Goal: Information Seeking & Learning: Learn about a topic

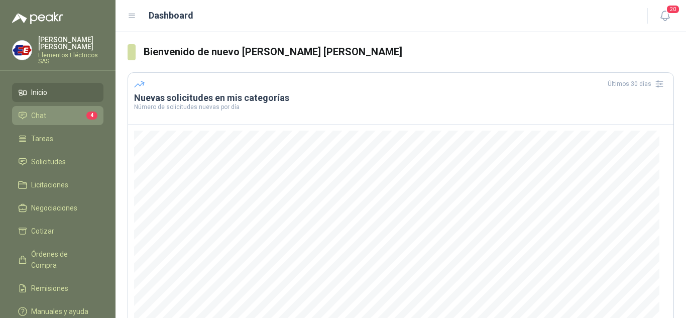
click at [52, 114] on li "Chat 4" at bounding box center [57, 115] width 79 height 11
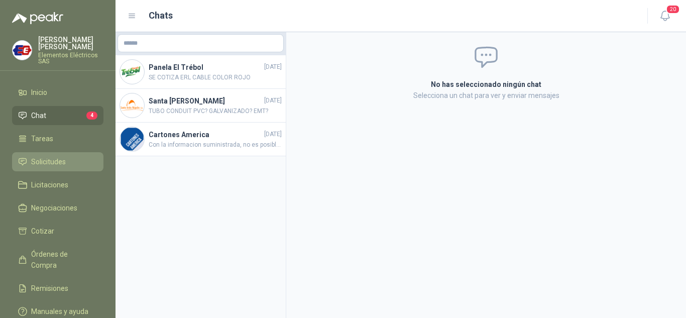
click at [53, 158] on span "Solicitudes" at bounding box center [48, 161] width 35 height 11
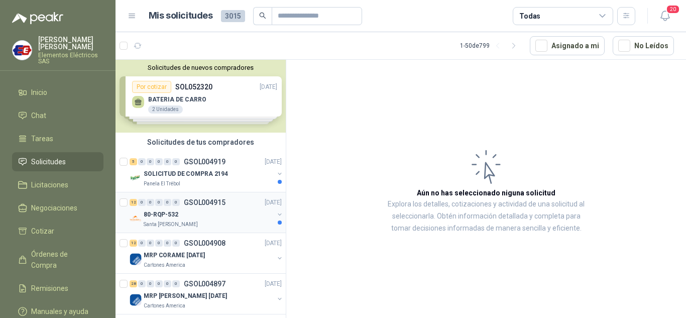
click at [173, 210] on p "80-RQP-532" at bounding box center [161, 215] width 35 height 10
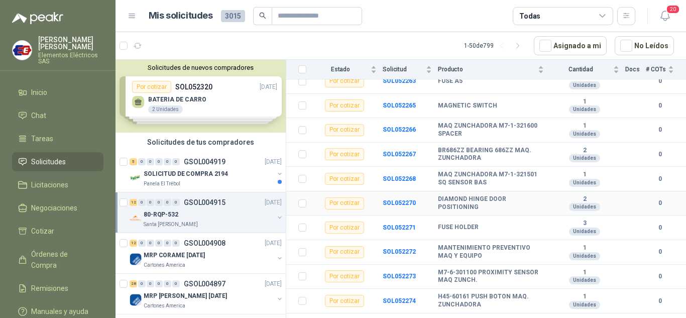
scroll to position [172, 0]
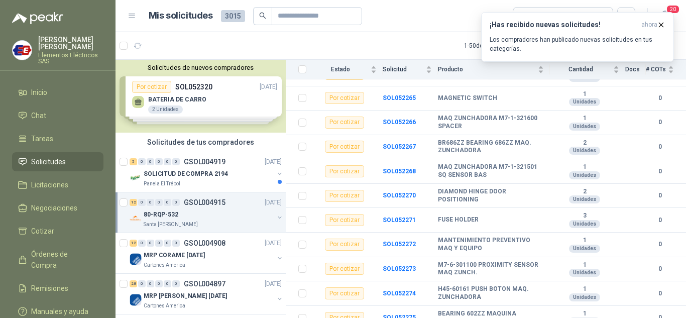
click at [36, 160] on span "Solicitudes" at bounding box center [48, 161] width 35 height 11
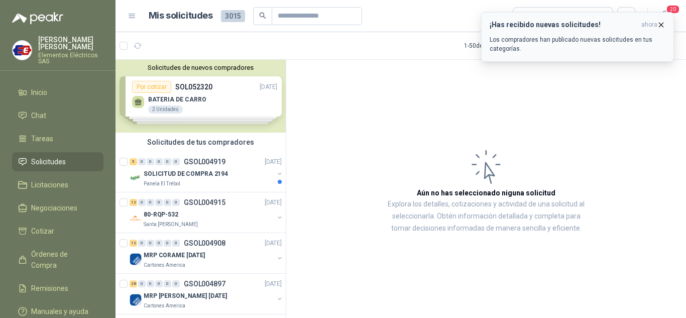
drag, startPoint x: 660, startPoint y: 22, endPoint x: 391, endPoint y: 128, distance: 289.2
click at [660, 23] on icon "button" at bounding box center [661, 25] width 9 height 9
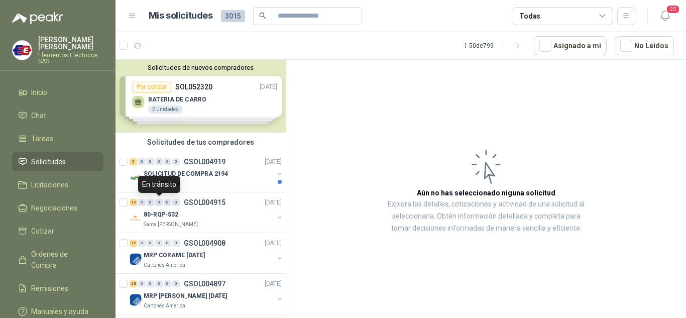
click at [158, 177] on div "En tránsito" at bounding box center [159, 184] width 42 height 17
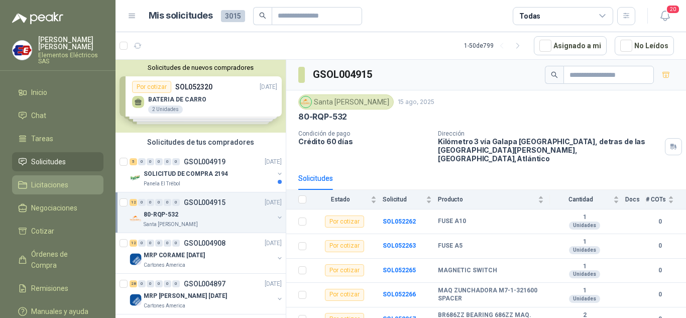
click at [49, 183] on span "Licitaciones" at bounding box center [49, 184] width 37 height 11
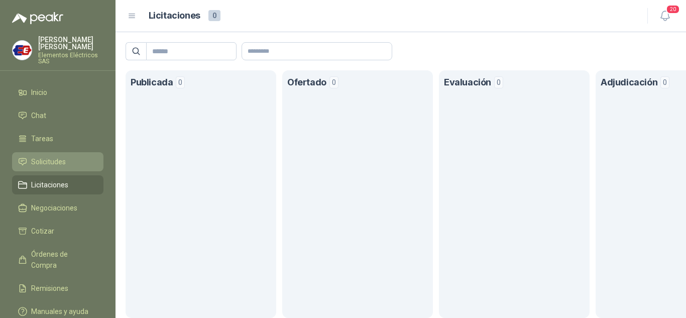
click at [45, 161] on span "Solicitudes" at bounding box center [48, 161] width 35 height 11
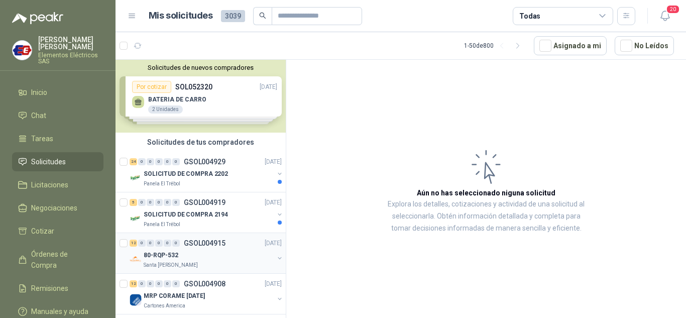
click at [143, 249] on div "80-RQP-532 Santa [PERSON_NAME]" at bounding box center [207, 259] width 154 height 20
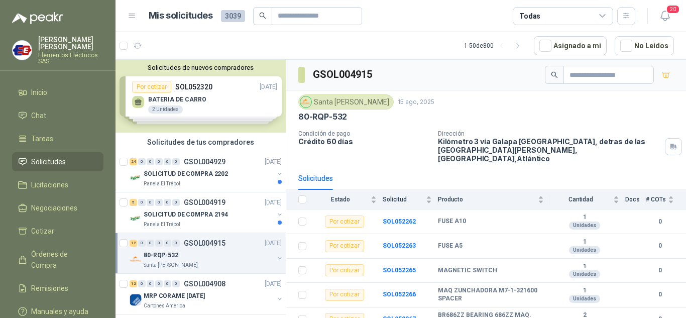
click at [143, 249] on div "80-RQP-532 Santa [PERSON_NAME]" at bounding box center [207, 259] width 154 height 20
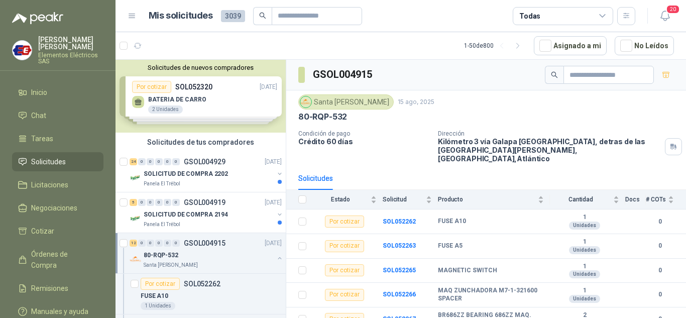
scroll to position [4, 0]
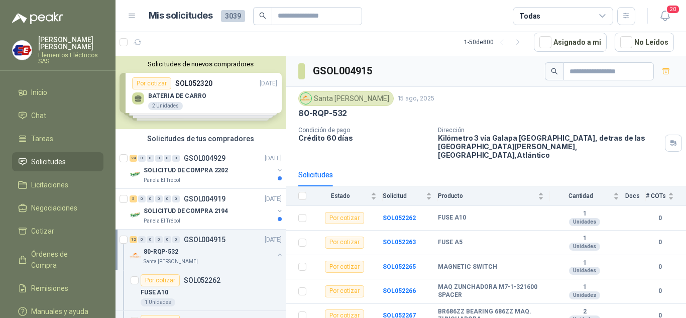
click at [143, 249] on div "80-RQP-532 Santa [PERSON_NAME]" at bounding box center [207, 256] width 154 height 20
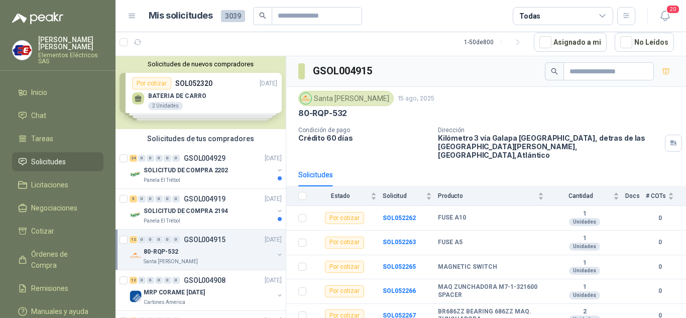
click at [144, 246] on div "80-RQP-532" at bounding box center [209, 252] width 130 height 12
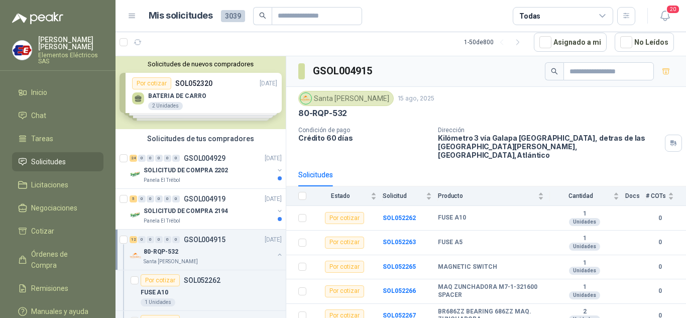
click at [144, 246] on div "80-RQP-532" at bounding box center [209, 252] width 130 height 12
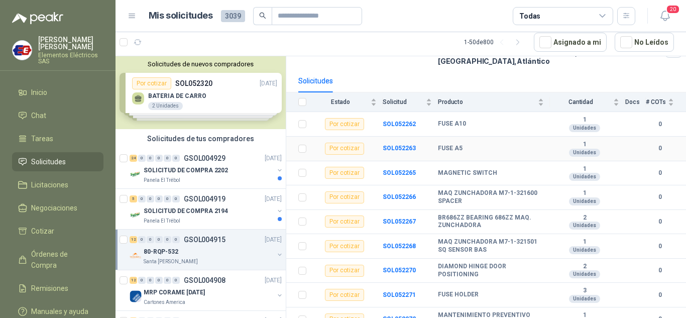
scroll to position [100, 0]
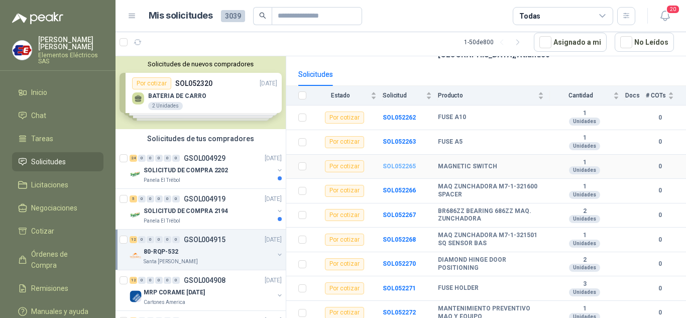
click at [391, 163] on b "SOL052265" at bounding box center [399, 166] width 33 height 7
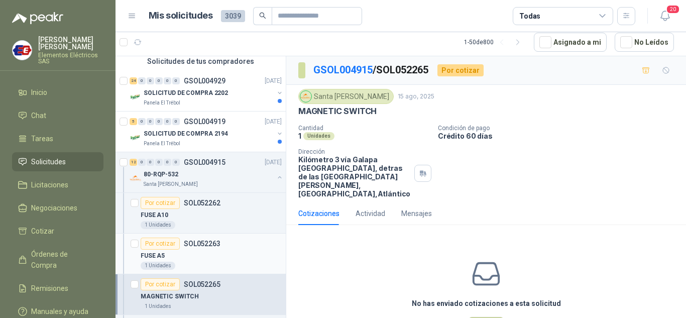
scroll to position [100, 0]
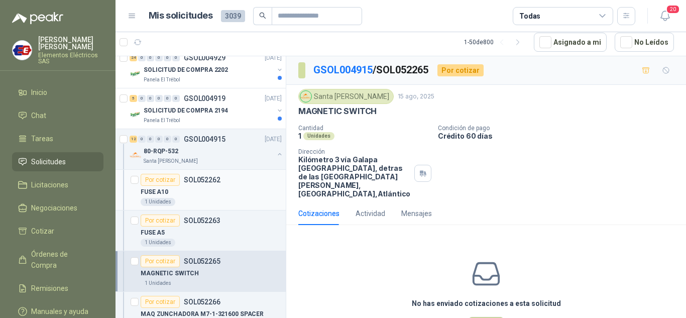
click at [150, 185] on div "Por cotizar" at bounding box center [160, 180] width 39 height 12
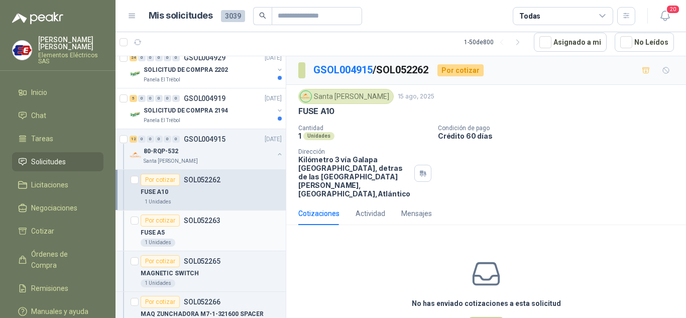
click at [160, 226] on div "Por cotizar" at bounding box center [160, 220] width 39 height 12
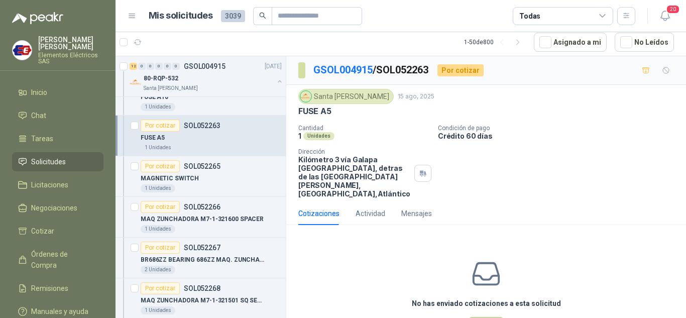
scroll to position [201, 0]
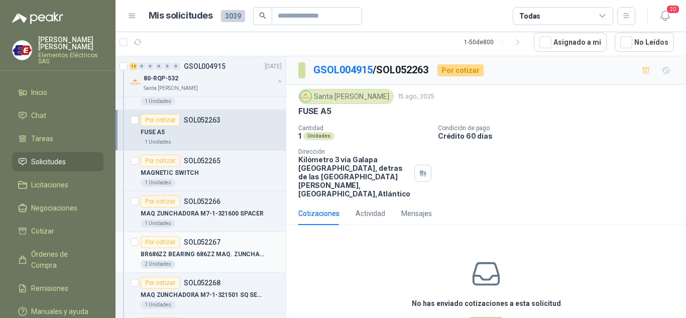
click at [159, 244] on div "Por cotizar" at bounding box center [160, 242] width 39 height 12
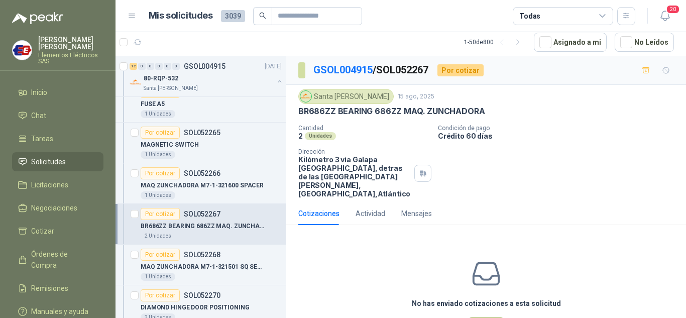
scroll to position [251, 0]
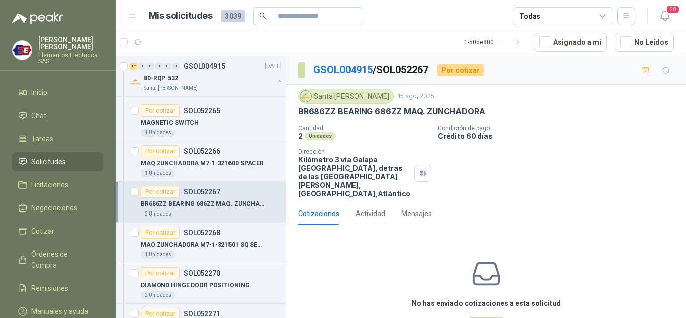
click at [160, 243] on p "MAQ ZUNCHADORA M7-1-321501 SQ SENSOR BAS" at bounding box center [203, 245] width 125 height 10
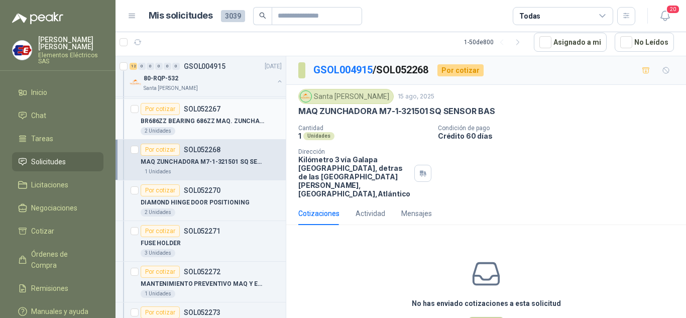
scroll to position [352, 0]
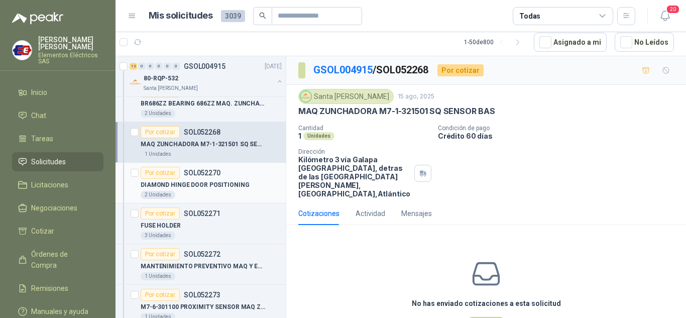
click at [161, 188] on p "DIAMOND HINGE DOOR POSITIONING" at bounding box center [195, 185] width 108 height 10
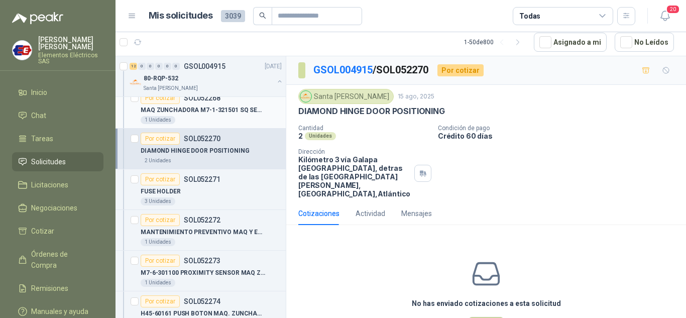
scroll to position [402, 0]
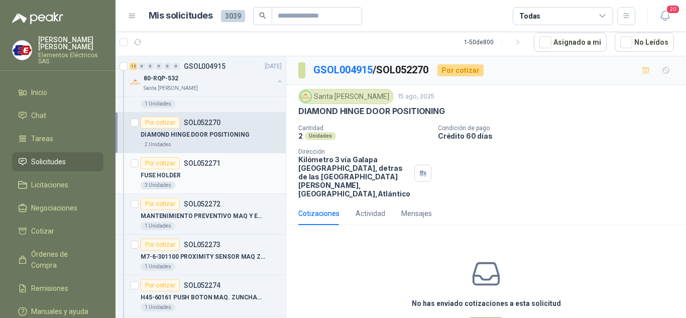
click at [158, 171] on p "FUSE HOLDER" at bounding box center [161, 176] width 40 height 10
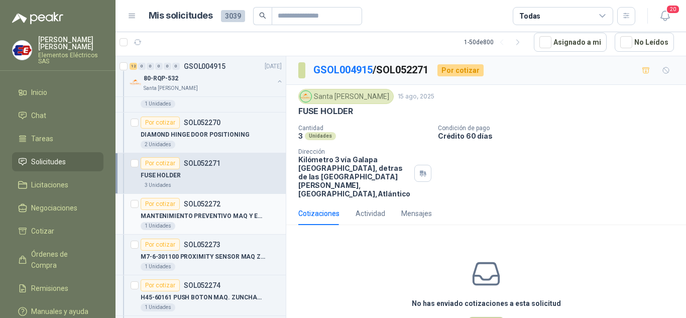
click at [161, 205] on div "Por cotizar" at bounding box center [160, 204] width 39 height 12
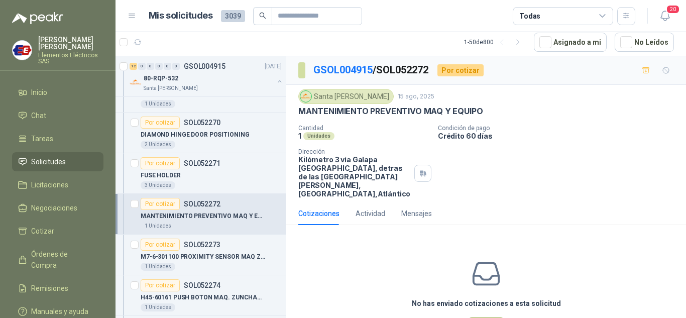
scroll to position [452, 0]
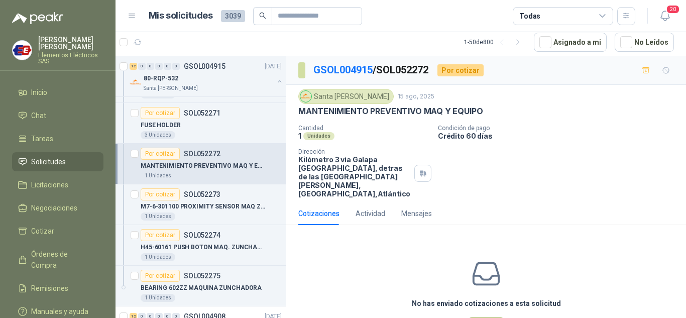
click at [166, 197] on div "Por cotizar" at bounding box center [160, 194] width 39 height 12
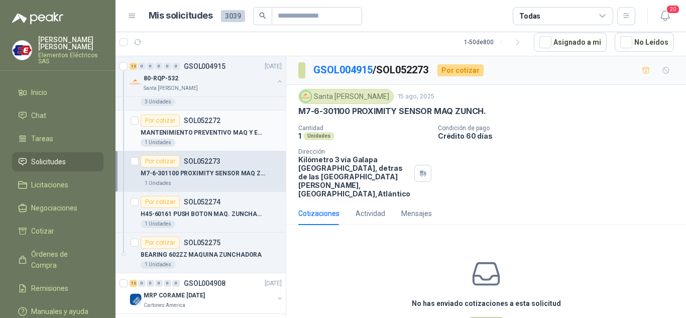
scroll to position [502, 0]
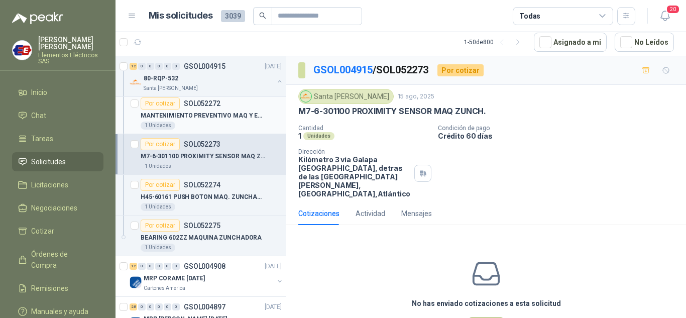
click at [166, 197] on p "H45-60161 PUSH BOTON MAQ. ZUNCHADORA" at bounding box center [203, 197] width 125 height 10
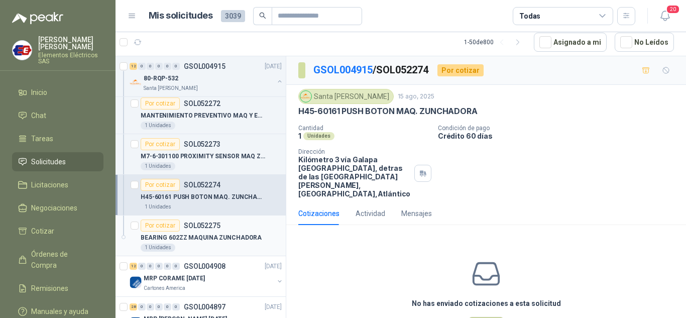
click at [159, 236] on p "BEARING 602ZZ MAQUINA ZUNCHADORA" at bounding box center [201, 238] width 121 height 10
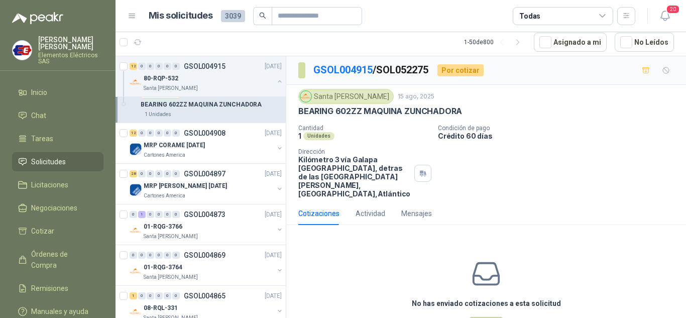
scroll to position [653, 0]
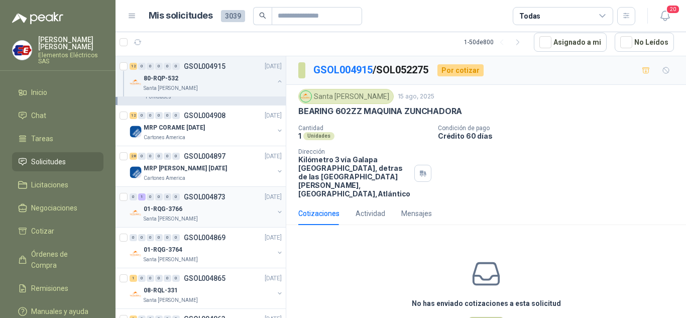
click at [151, 206] on p "01-RQG-3766" at bounding box center [163, 209] width 39 height 10
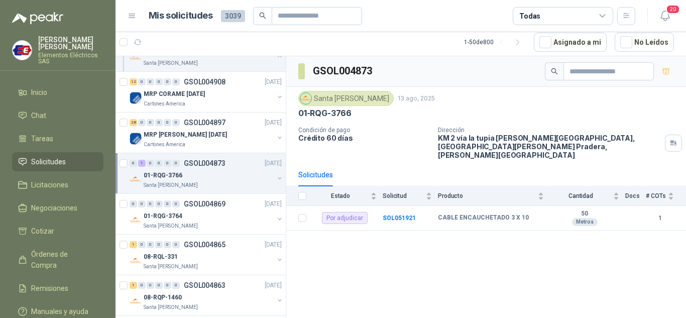
scroll to position [703, 0]
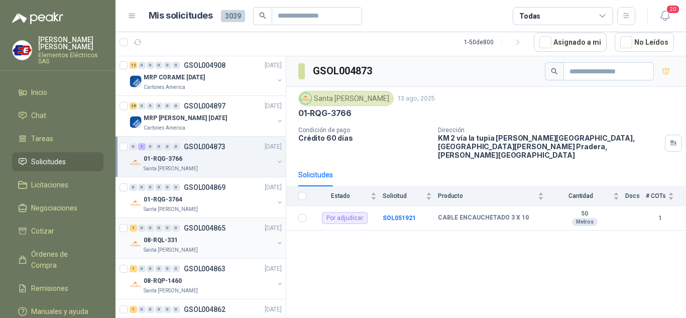
click at [156, 236] on p "08-RQL-331" at bounding box center [161, 241] width 34 height 10
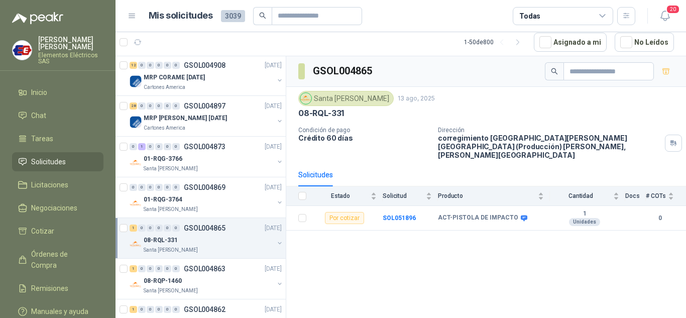
scroll to position [753, 0]
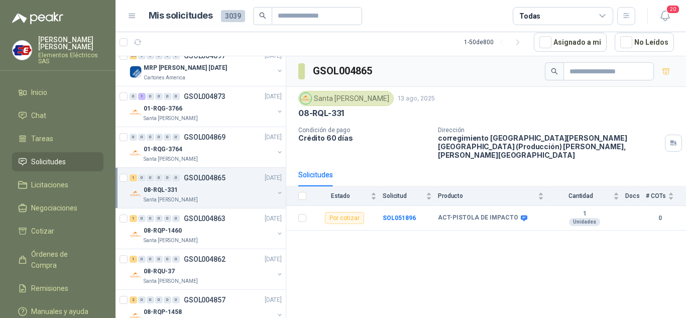
click at [156, 236] on div "08-RQP-1460" at bounding box center [209, 231] width 130 height 12
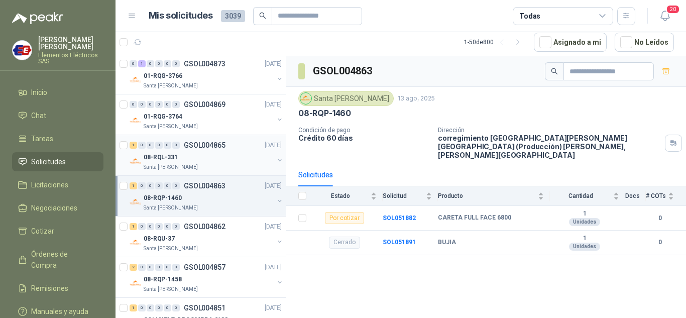
scroll to position [804, 0]
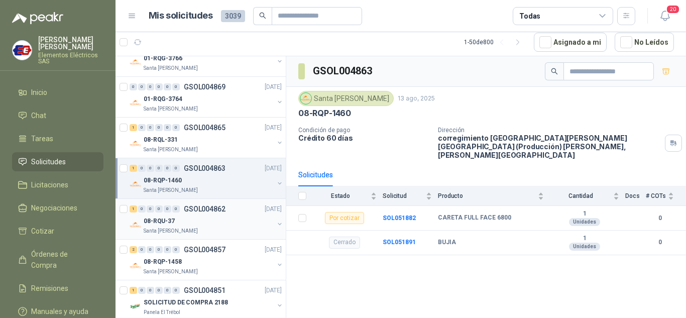
click at [156, 220] on p "08-RQU-37" at bounding box center [159, 221] width 31 height 10
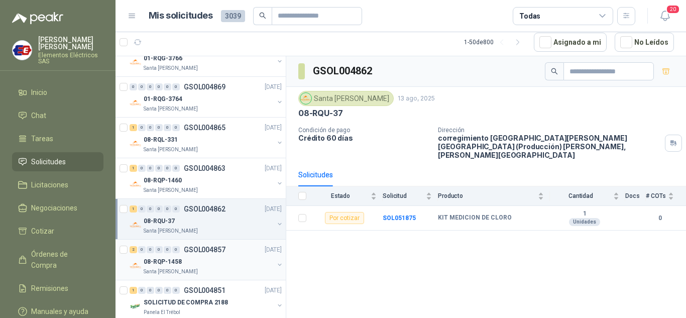
click at [151, 255] on div "2 0 0 0 0 0 GSOL004857 [DATE]" at bounding box center [207, 250] width 154 height 12
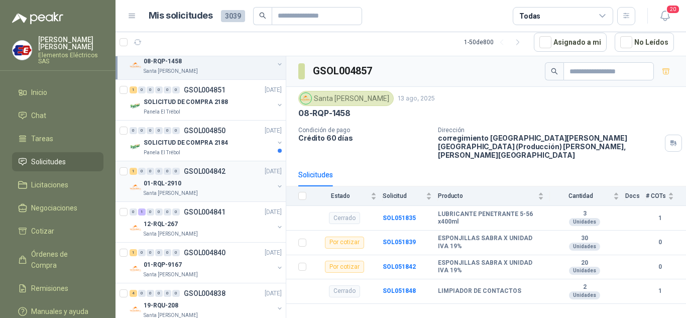
scroll to position [1005, 0]
click at [165, 217] on div "12-RQL-267" at bounding box center [209, 223] width 130 height 12
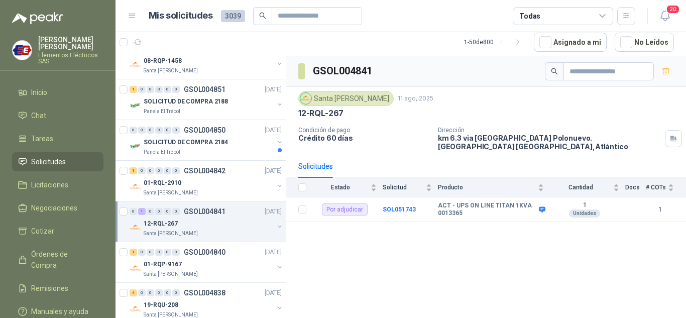
scroll to position [1055, 0]
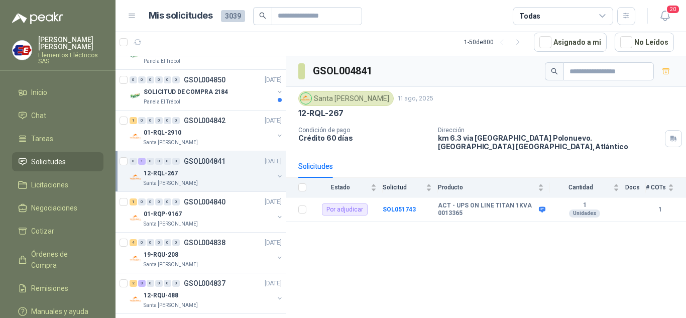
click at [165, 217] on p "01-RQP-9167" at bounding box center [163, 214] width 38 height 10
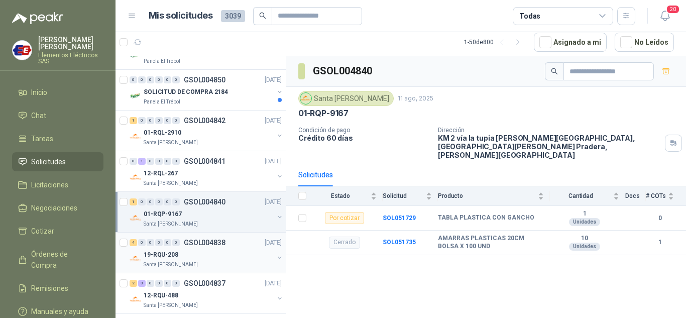
click at [149, 253] on p "19-RQU-208" at bounding box center [161, 255] width 35 height 10
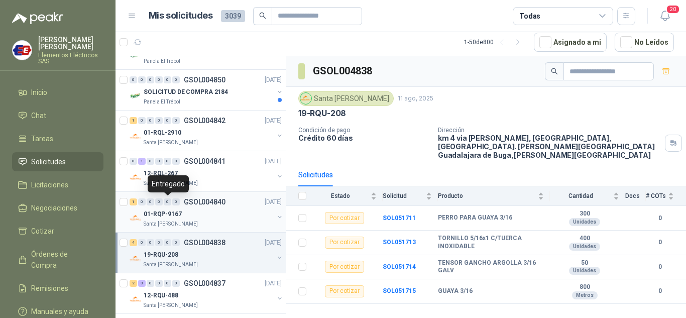
click at [164, 200] on div "0" at bounding box center [168, 201] width 8 height 7
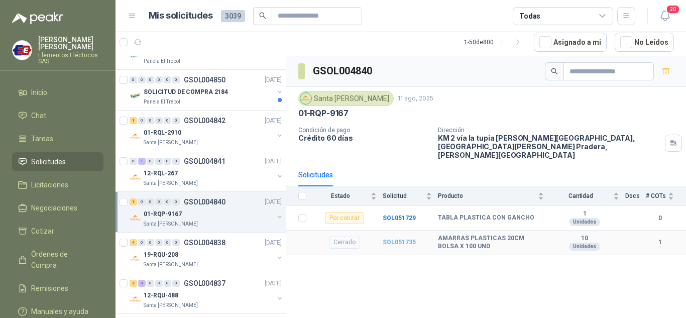
click at [401, 239] on b "SOL051735" at bounding box center [399, 242] width 33 height 7
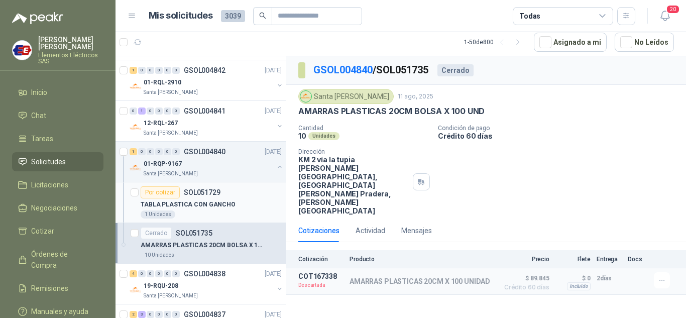
scroll to position [1155, 0]
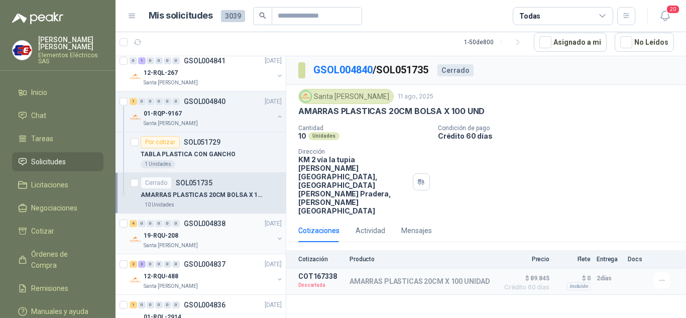
click at [165, 237] on p "19-RQU-208" at bounding box center [161, 236] width 35 height 10
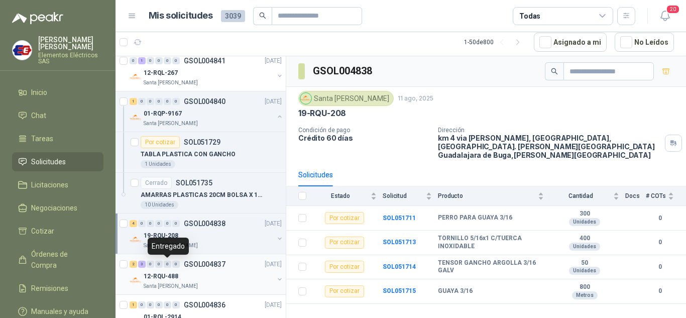
click at [166, 267] on div "0" at bounding box center [168, 264] width 8 height 7
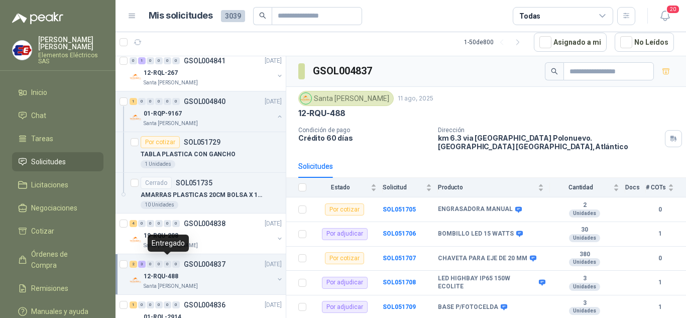
scroll to position [1205, 0]
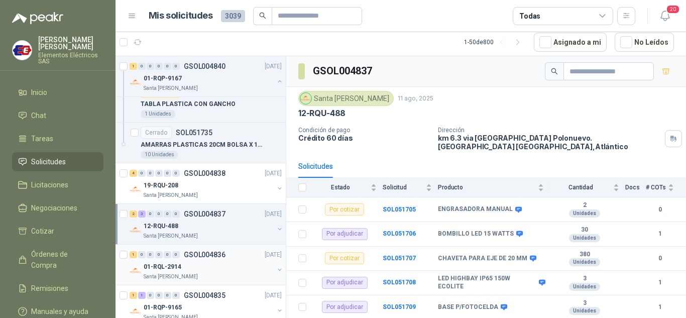
click at [167, 265] on p "01-RQL-2914" at bounding box center [163, 267] width 38 height 10
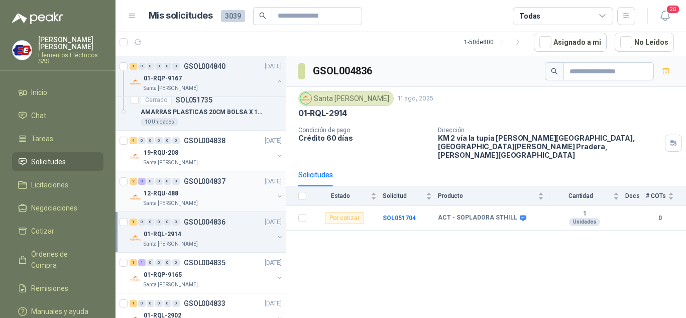
scroll to position [1256, 0]
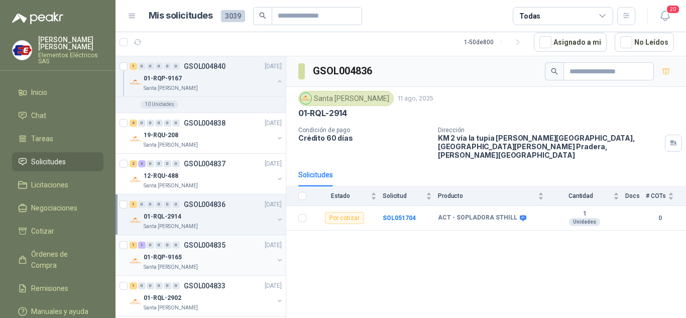
click at [163, 257] on p "01-RQP-9165" at bounding box center [163, 258] width 38 height 10
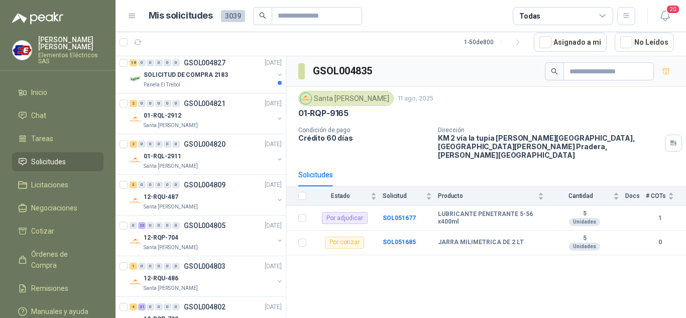
scroll to position [1607, 0]
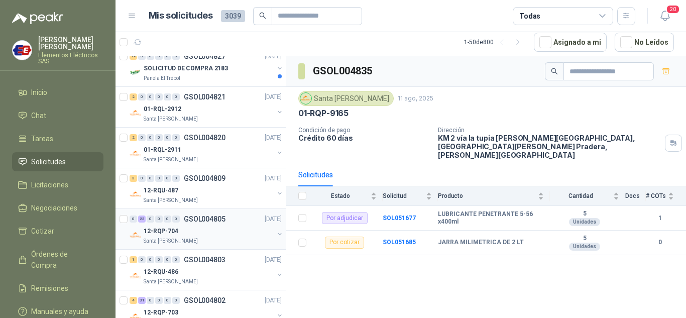
click at [166, 229] on p "12-RQP-704" at bounding box center [161, 232] width 35 height 10
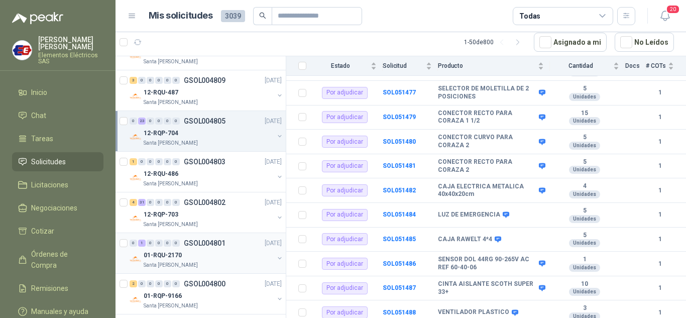
scroll to position [1708, 0]
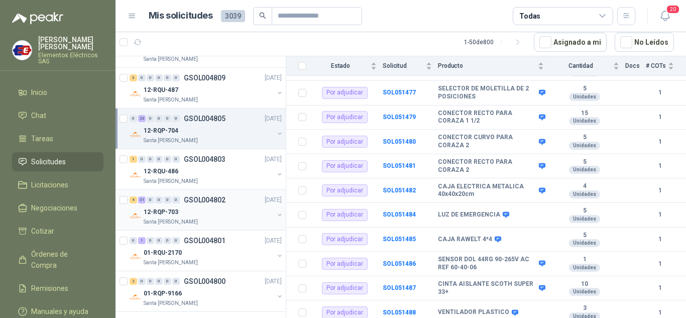
click at [165, 204] on div "4 31 0 0 0 0 GSOL004802 [DATE]" at bounding box center [207, 200] width 154 height 12
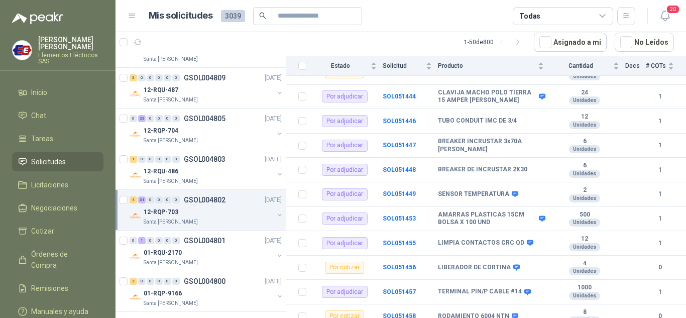
scroll to position [727, 0]
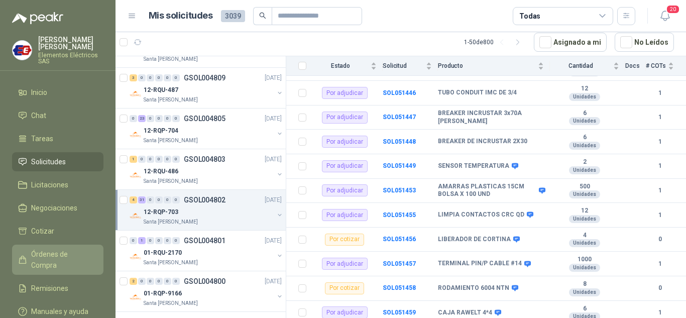
click at [53, 257] on span "Órdenes de Compra" at bounding box center [62, 260] width 63 height 22
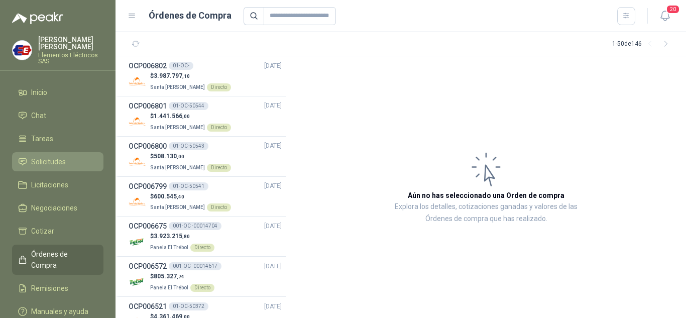
click at [44, 161] on span "Solicitudes" at bounding box center [48, 161] width 35 height 11
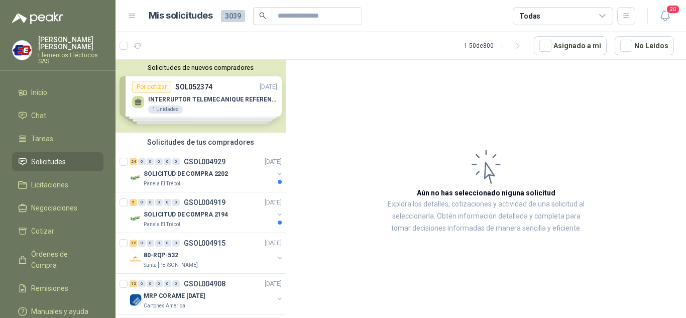
click at [192, 98] on div "Solicitudes de nuevos compradores Por cotizar SOL052374 [DATE] INTERRUPTOR TELE…" at bounding box center [201, 96] width 170 height 73
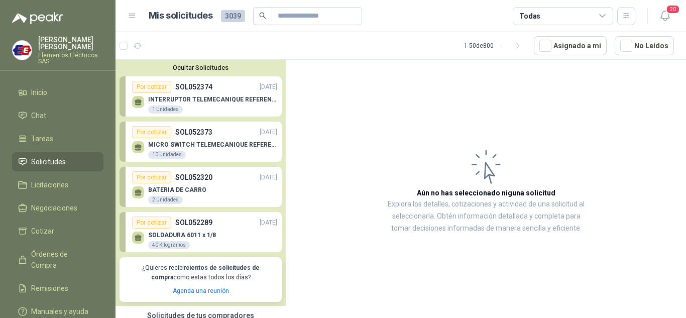
click at [168, 149] on div "MICRO SWITCH TELEMECANIQUE REFERENCIA. XCKP2110G11 I 10 Unidades" at bounding box center [212, 150] width 129 height 18
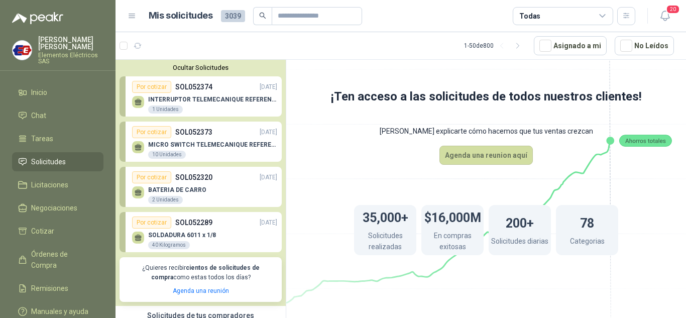
click at [176, 142] on p "MICRO SWITCH TELEMECANIQUE REFERENCIA. XCKP2110G11 I" at bounding box center [212, 144] width 129 height 7
click at [487, 157] on button "Agenda una reunion aquí" at bounding box center [486, 155] width 93 height 19
click at [647, 142] on rect at bounding box center [645, 141] width 52 height 12
click at [56, 162] on span "Solicitudes" at bounding box center [48, 161] width 35 height 11
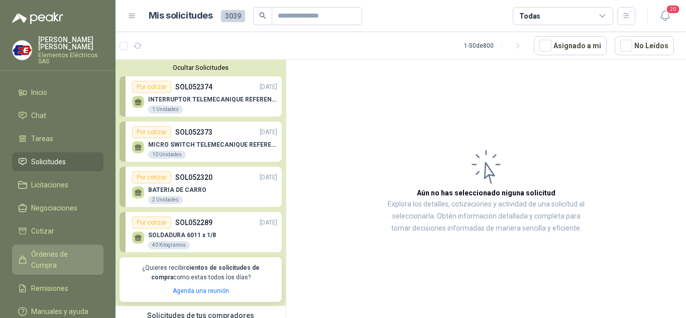
click at [53, 252] on span "Órdenes de Compra" at bounding box center [62, 260] width 63 height 22
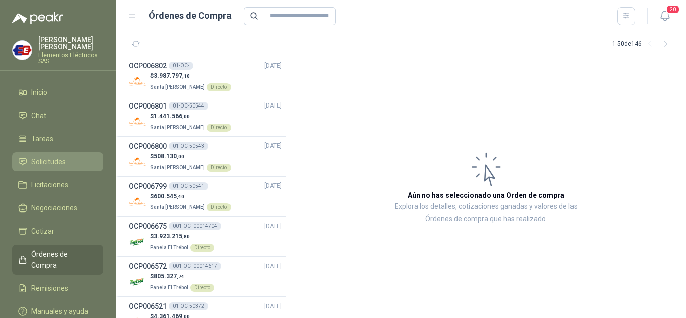
click at [52, 159] on span "Solicitudes" at bounding box center [48, 161] width 35 height 11
